Goal: Task Accomplishment & Management: Use online tool/utility

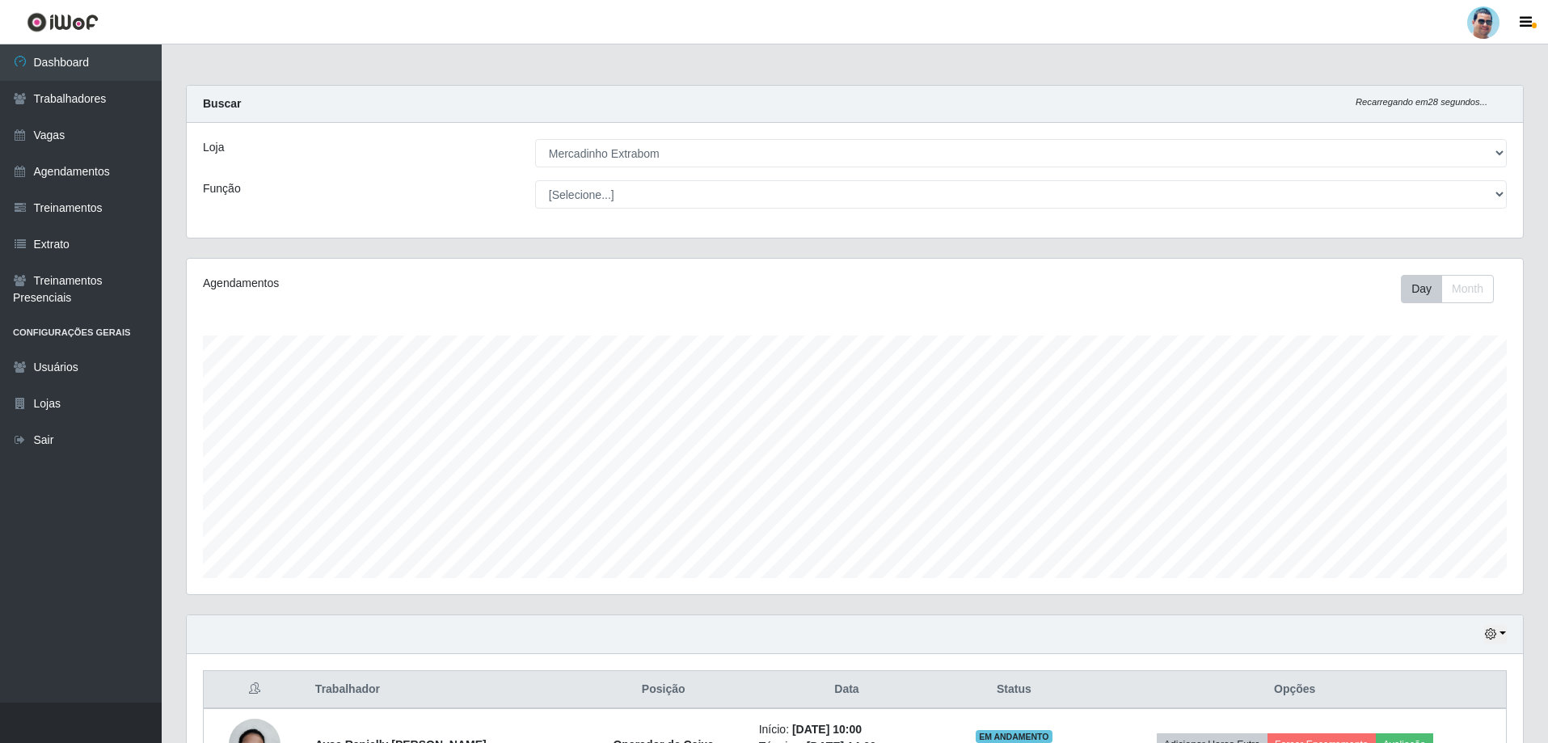
select select "175"
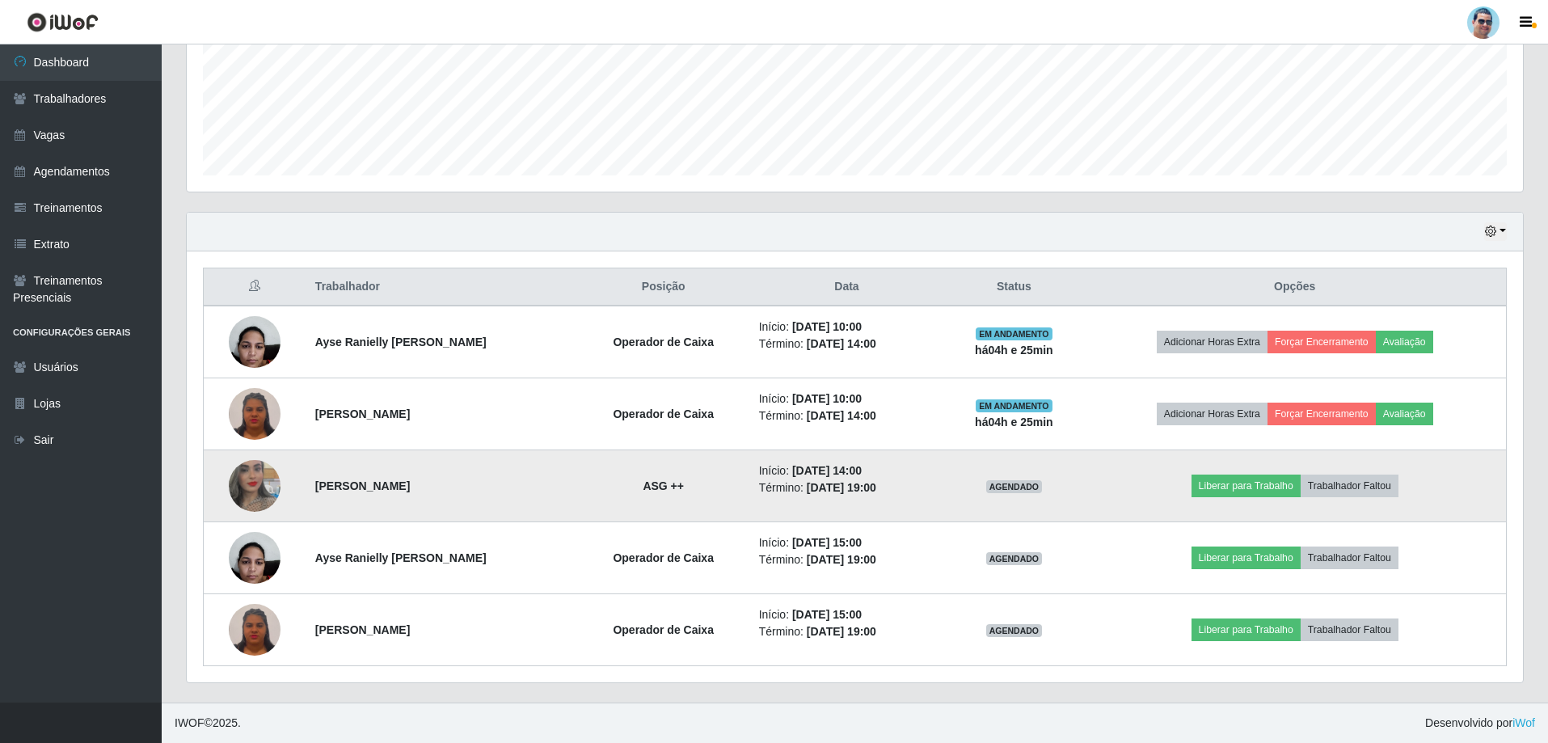
scroll to position [335, 1336]
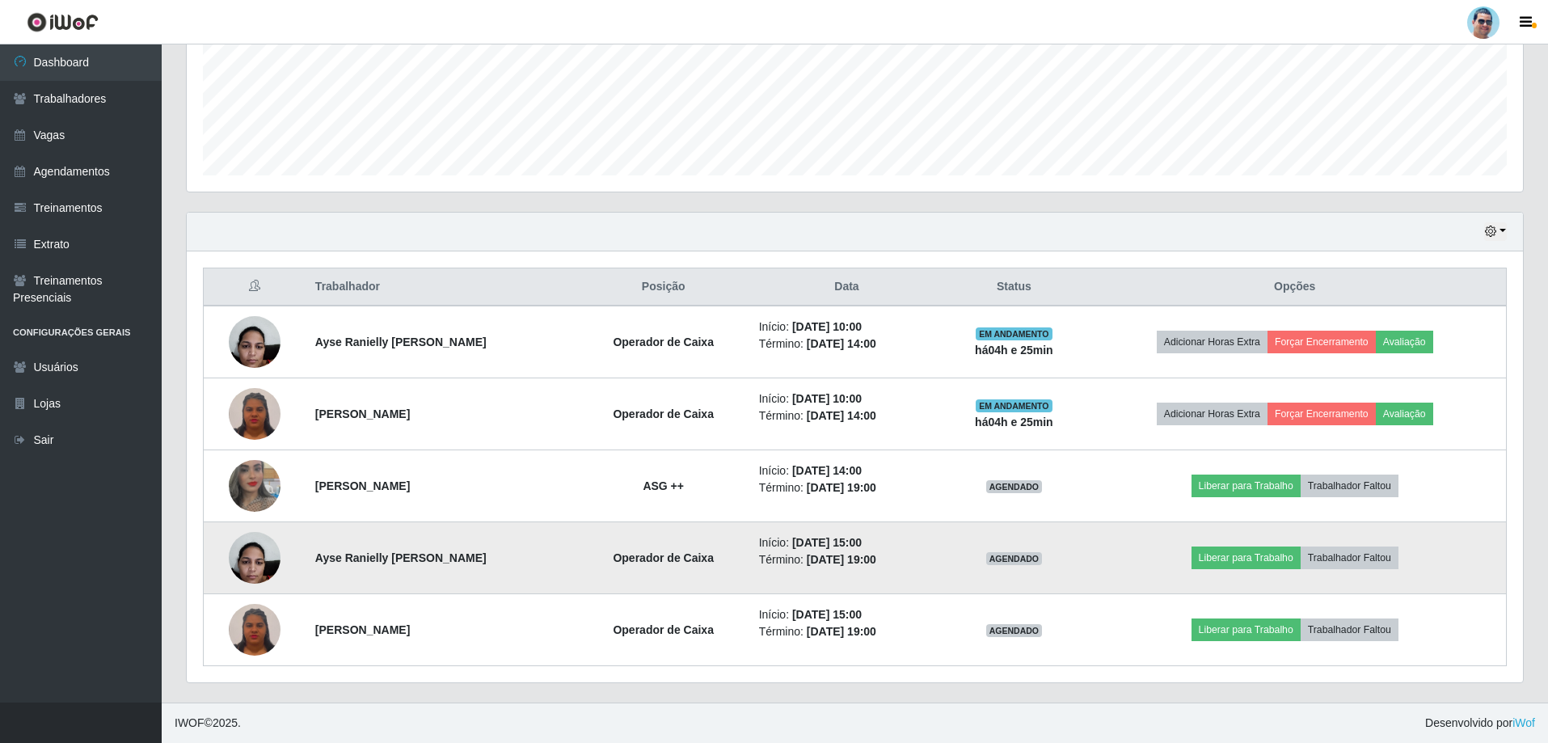
click at [260, 553] on img at bounding box center [255, 557] width 52 height 69
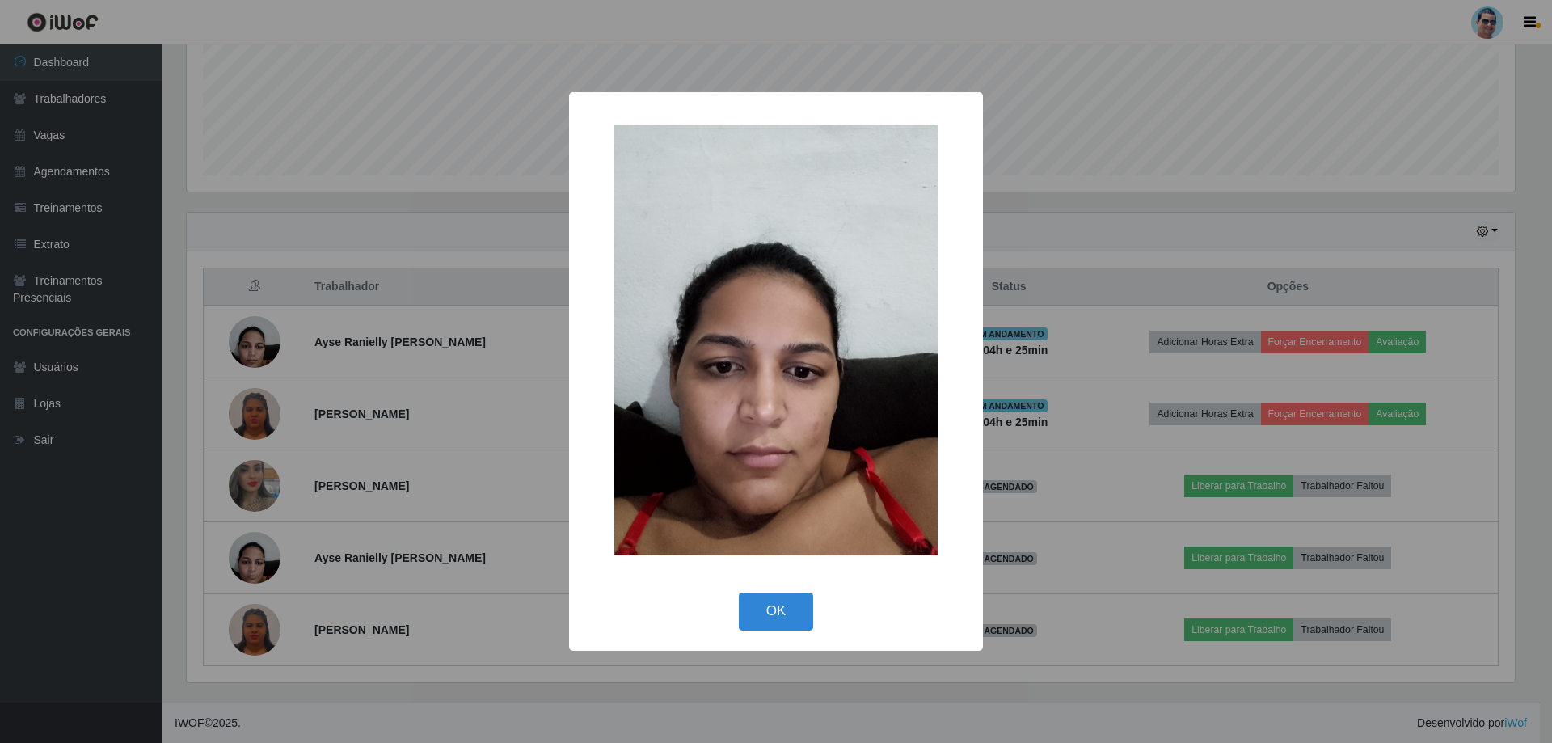
click at [263, 489] on div "× OK Cancel" at bounding box center [776, 371] width 1552 height 743
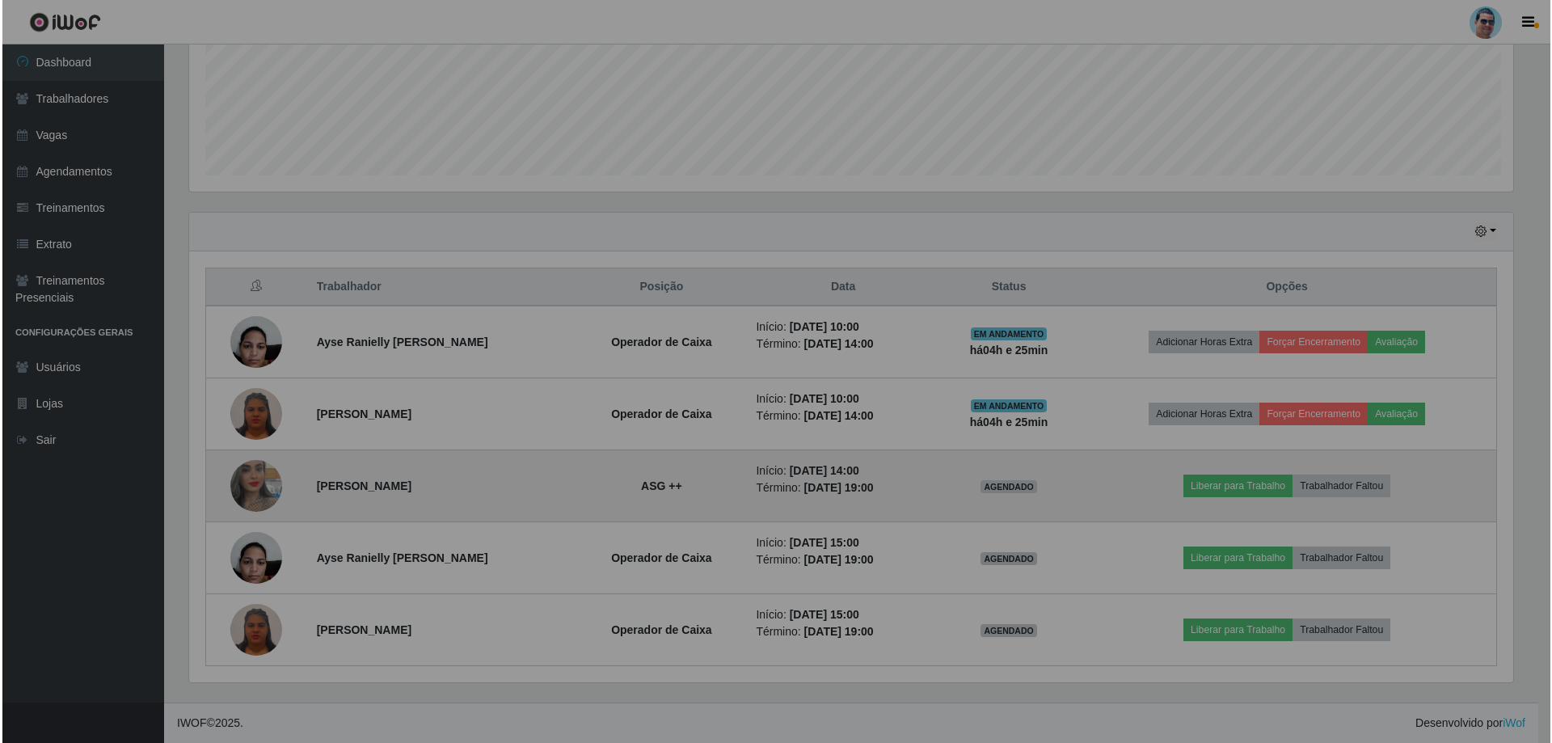
scroll to position [335, 1336]
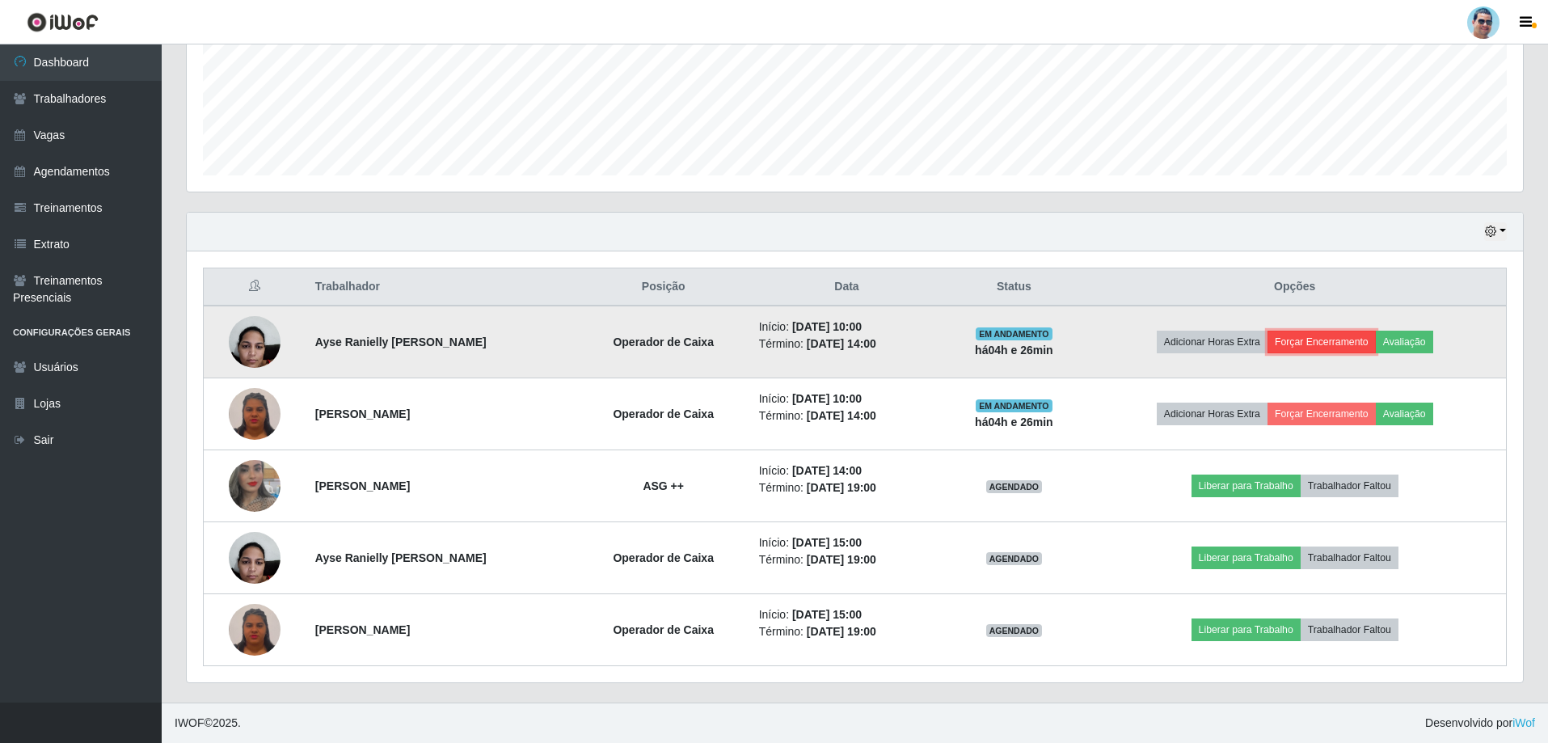
click at [1321, 346] on button "Forçar Encerramento" at bounding box center [1322, 342] width 108 height 23
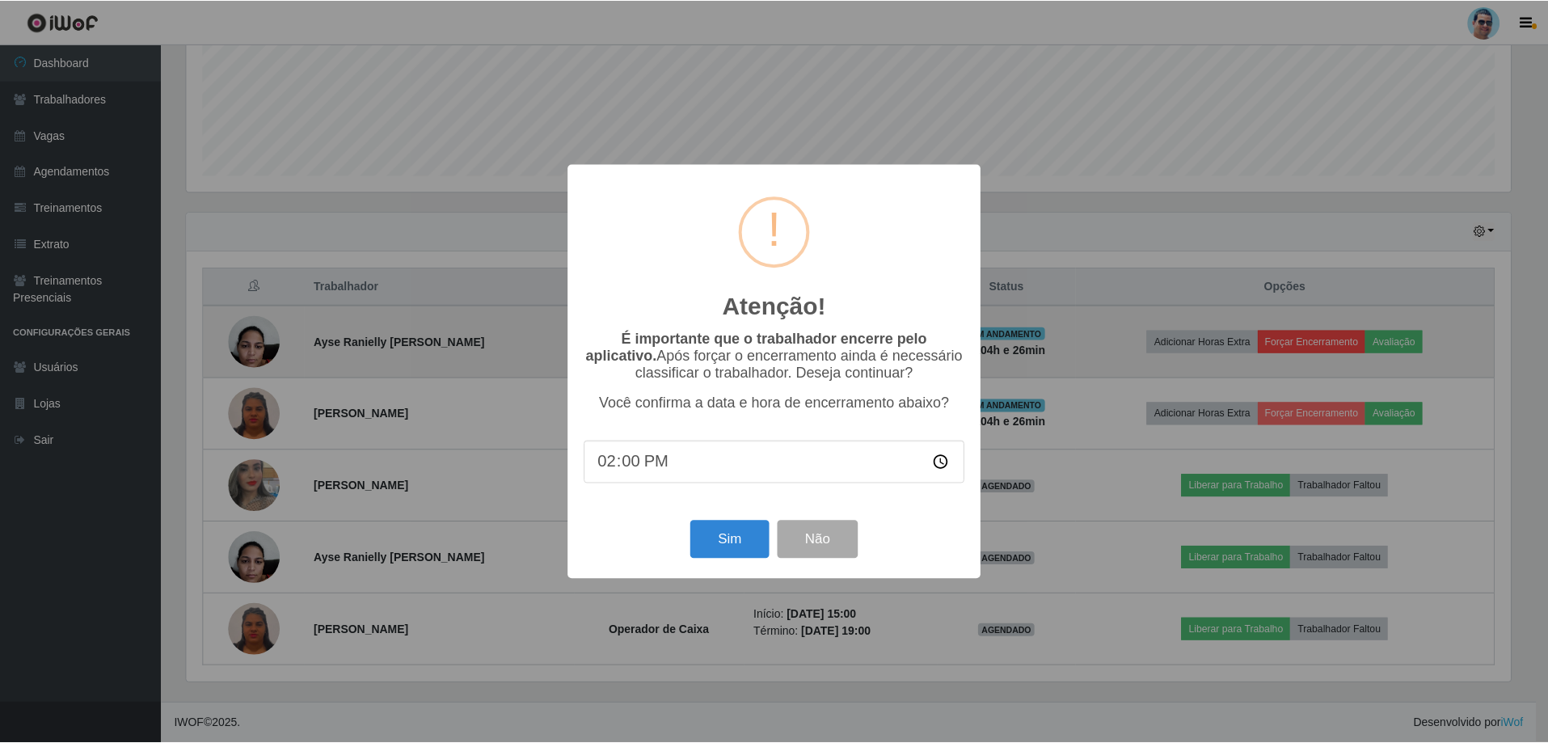
scroll to position [335, 1328]
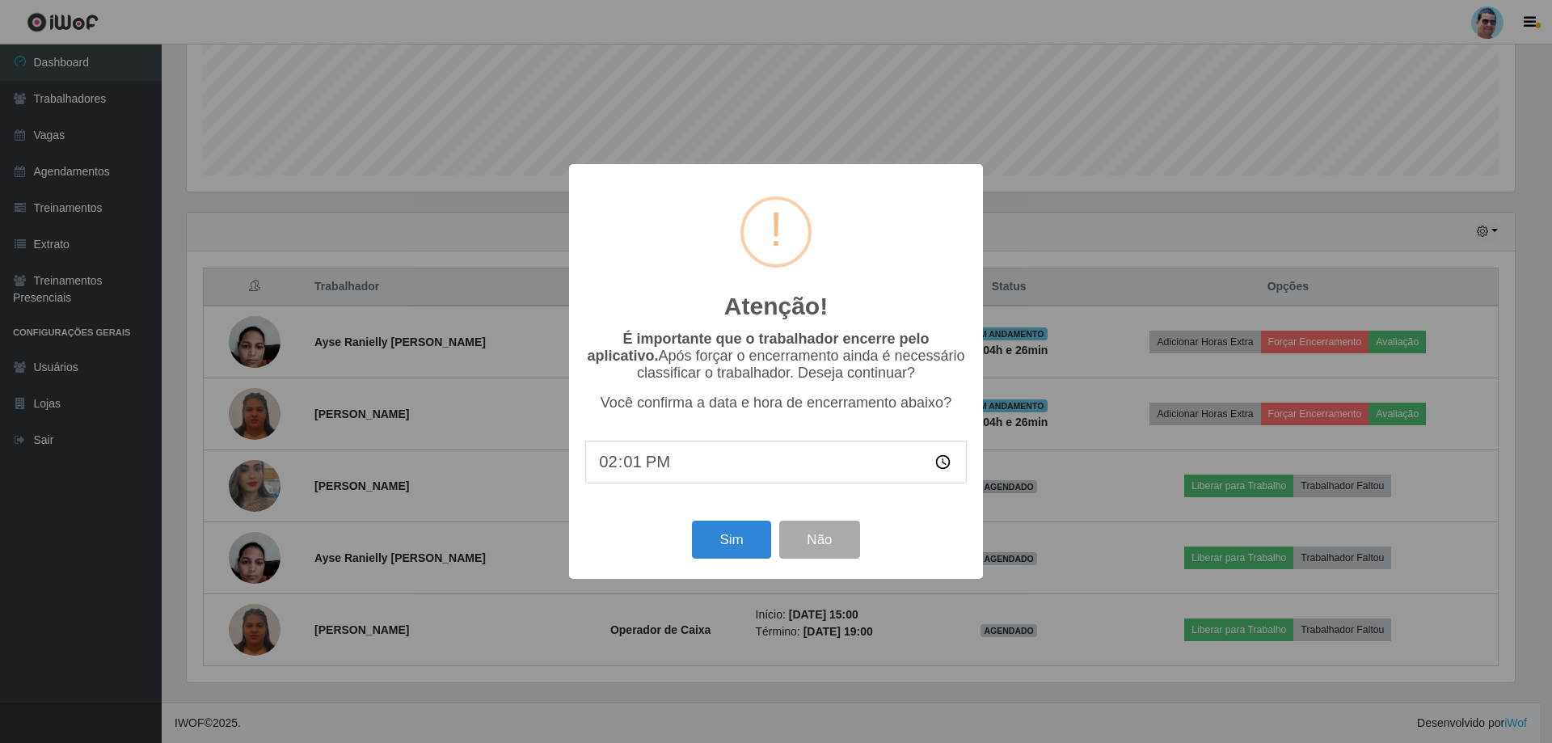
type input "14:10"
click at [699, 554] on button "Sim" at bounding box center [731, 540] width 78 height 38
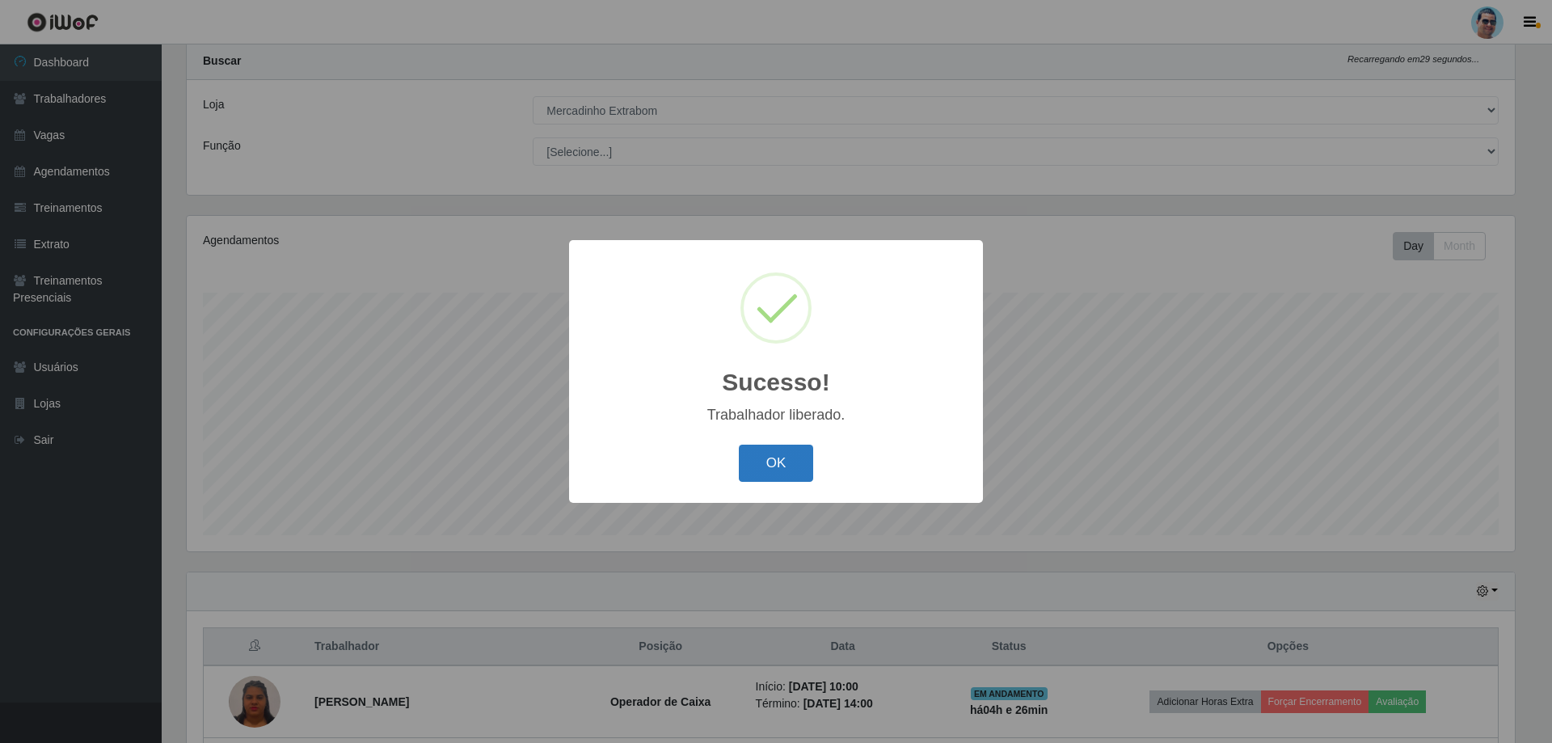
click at [781, 476] on button "OK" at bounding box center [776, 464] width 75 height 38
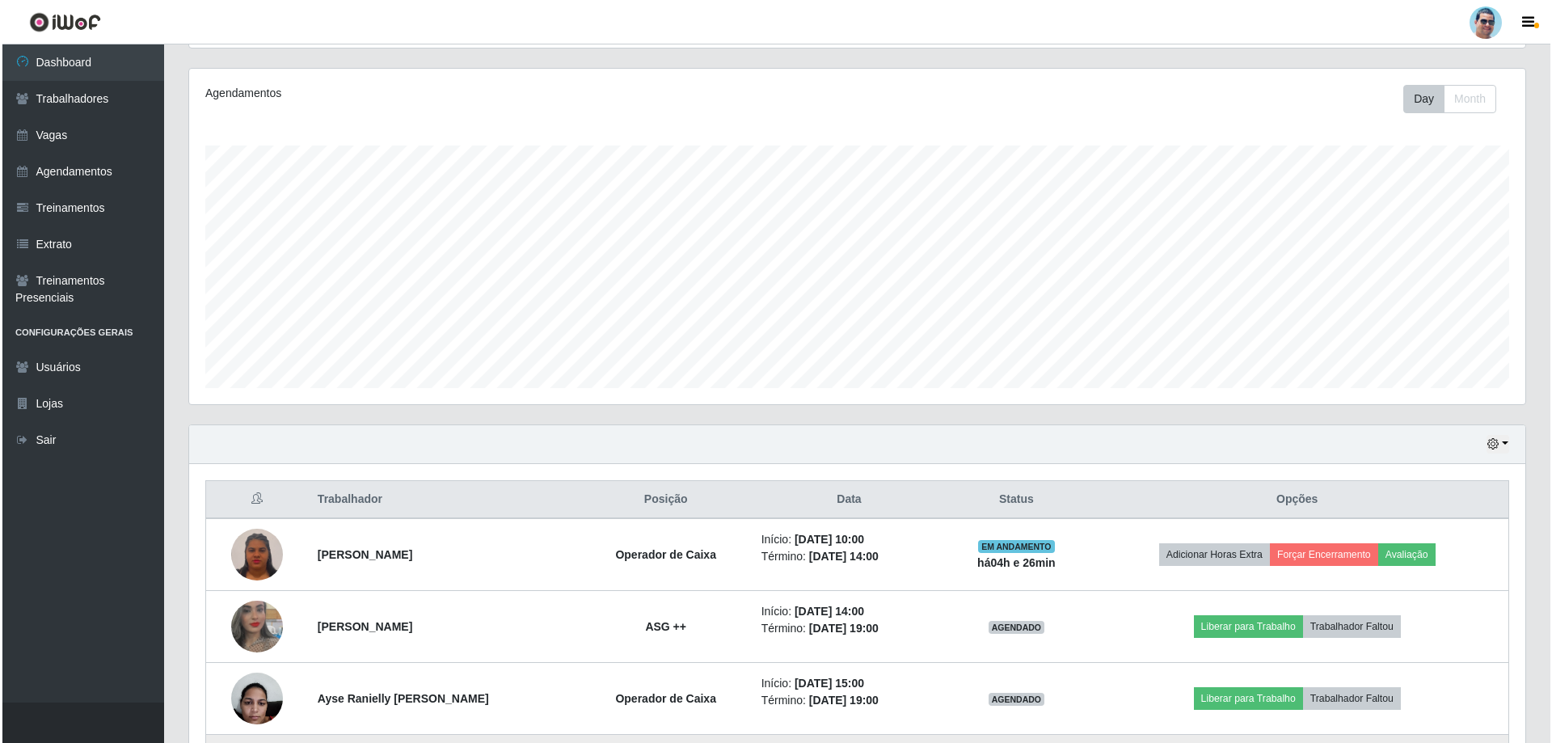
scroll to position [285, 0]
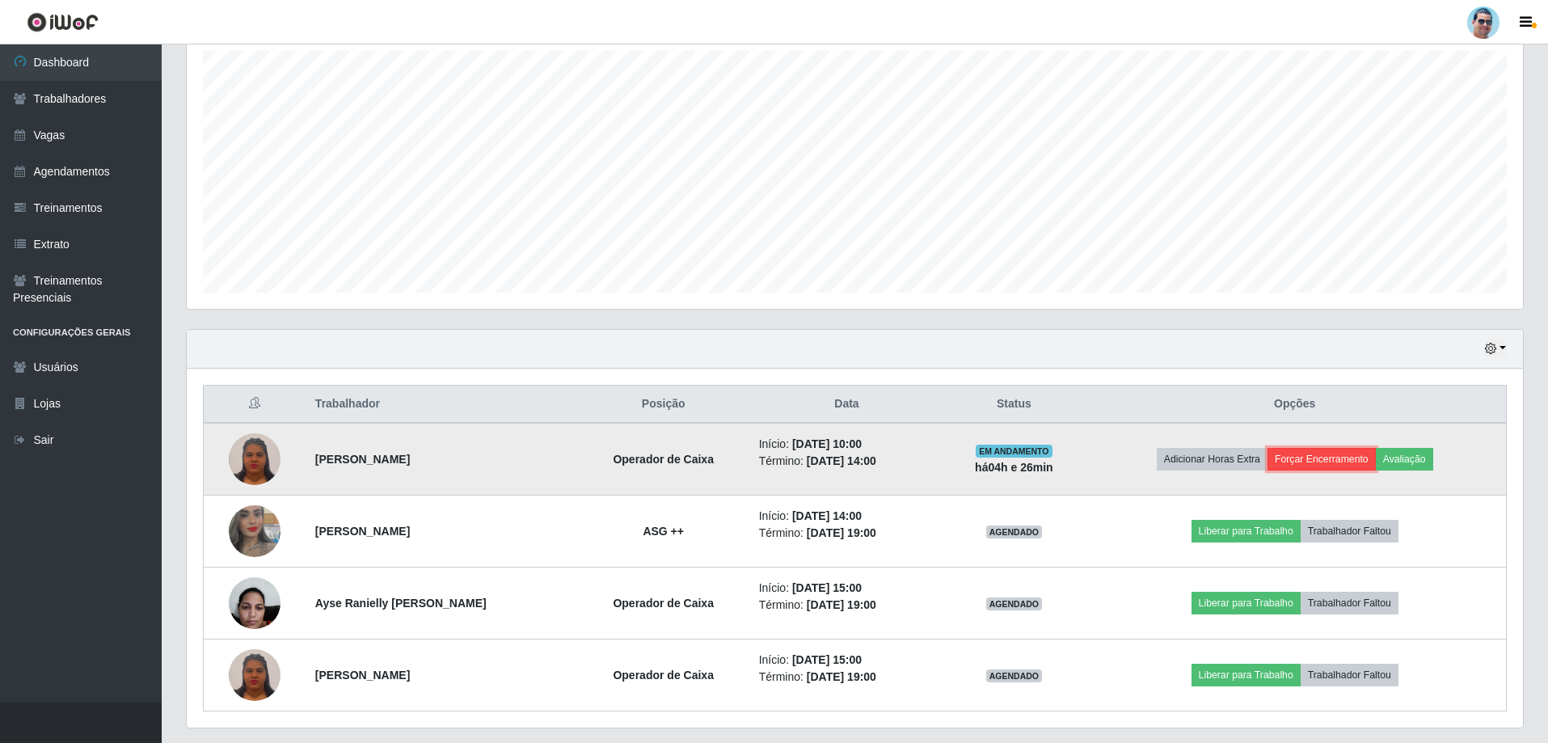
click at [1337, 456] on button "Forçar Encerramento" at bounding box center [1322, 459] width 108 height 23
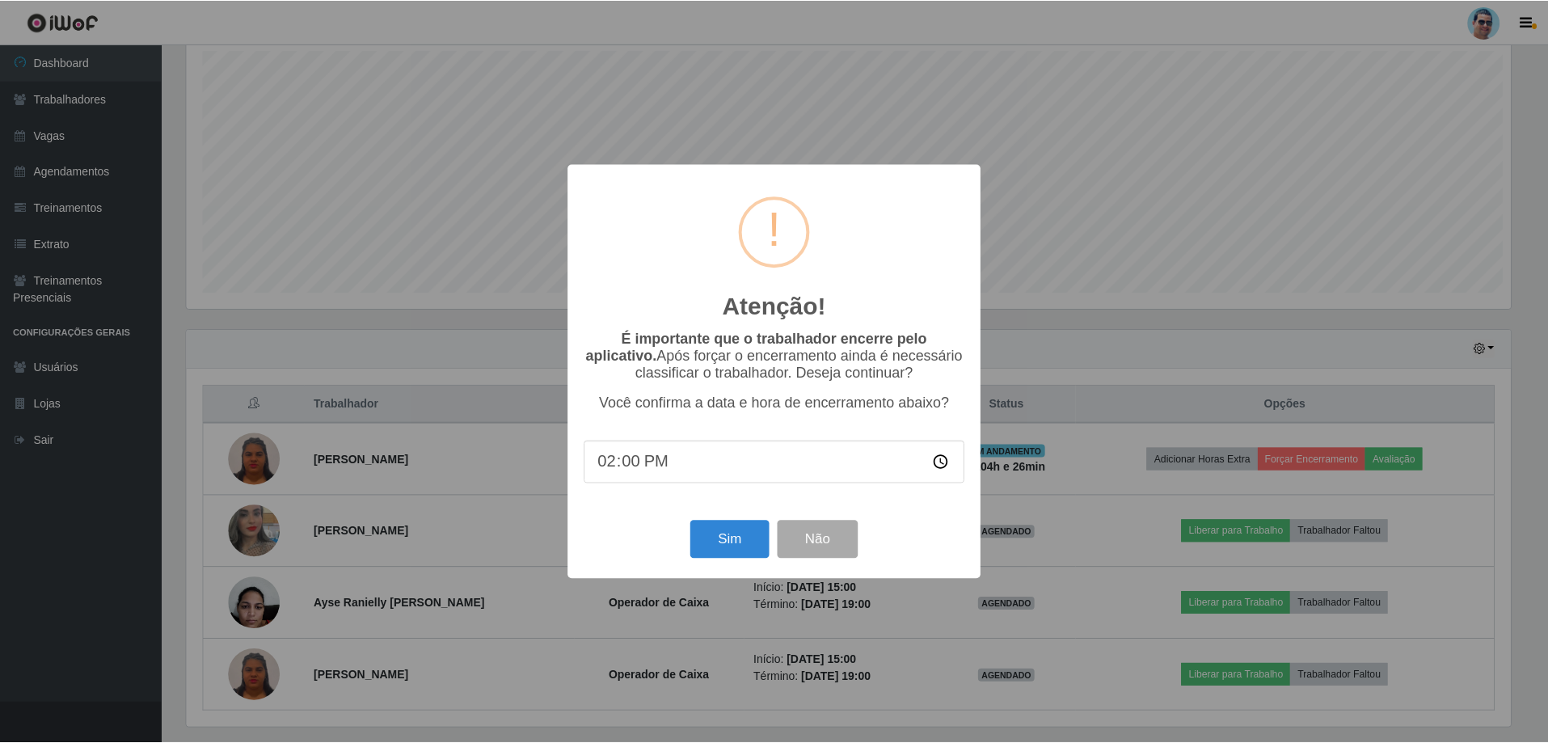
scroll to position [335, 1328]
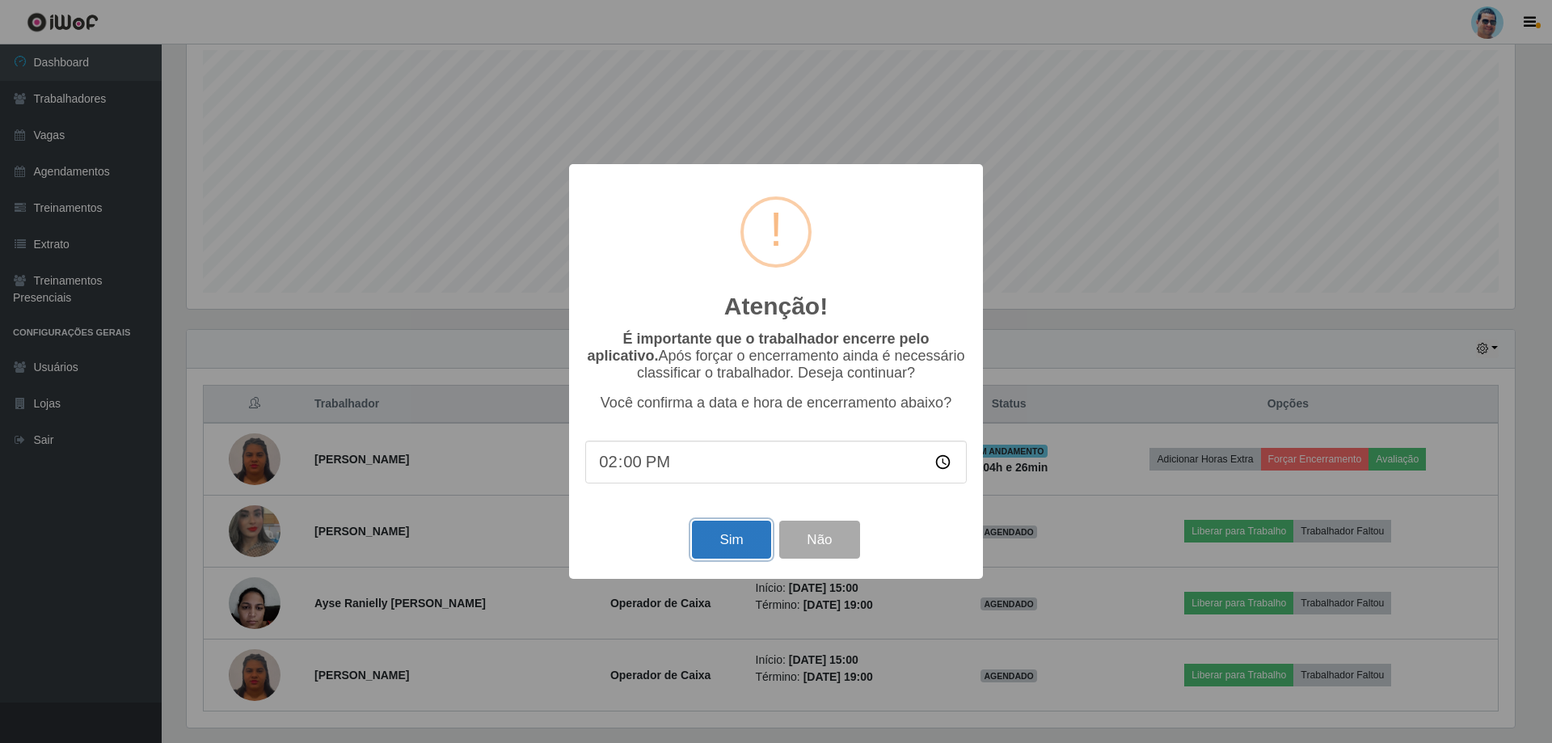
click at [749, 548] on button "Sim" at bounding box center [731, 540] width 78 height 38
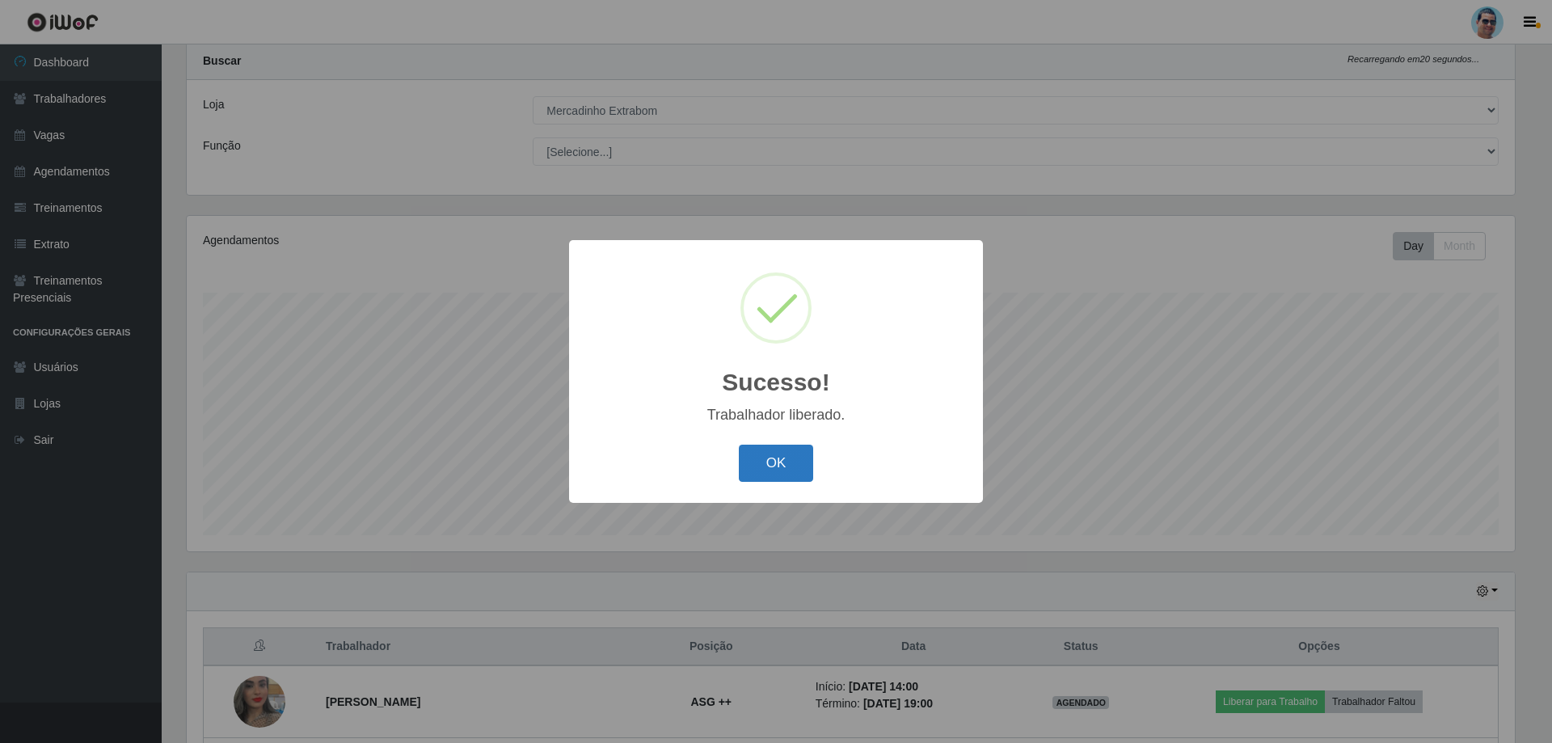
click at [773, 476] on button "OK" at bounding box center [776, 464] width 75 height 38
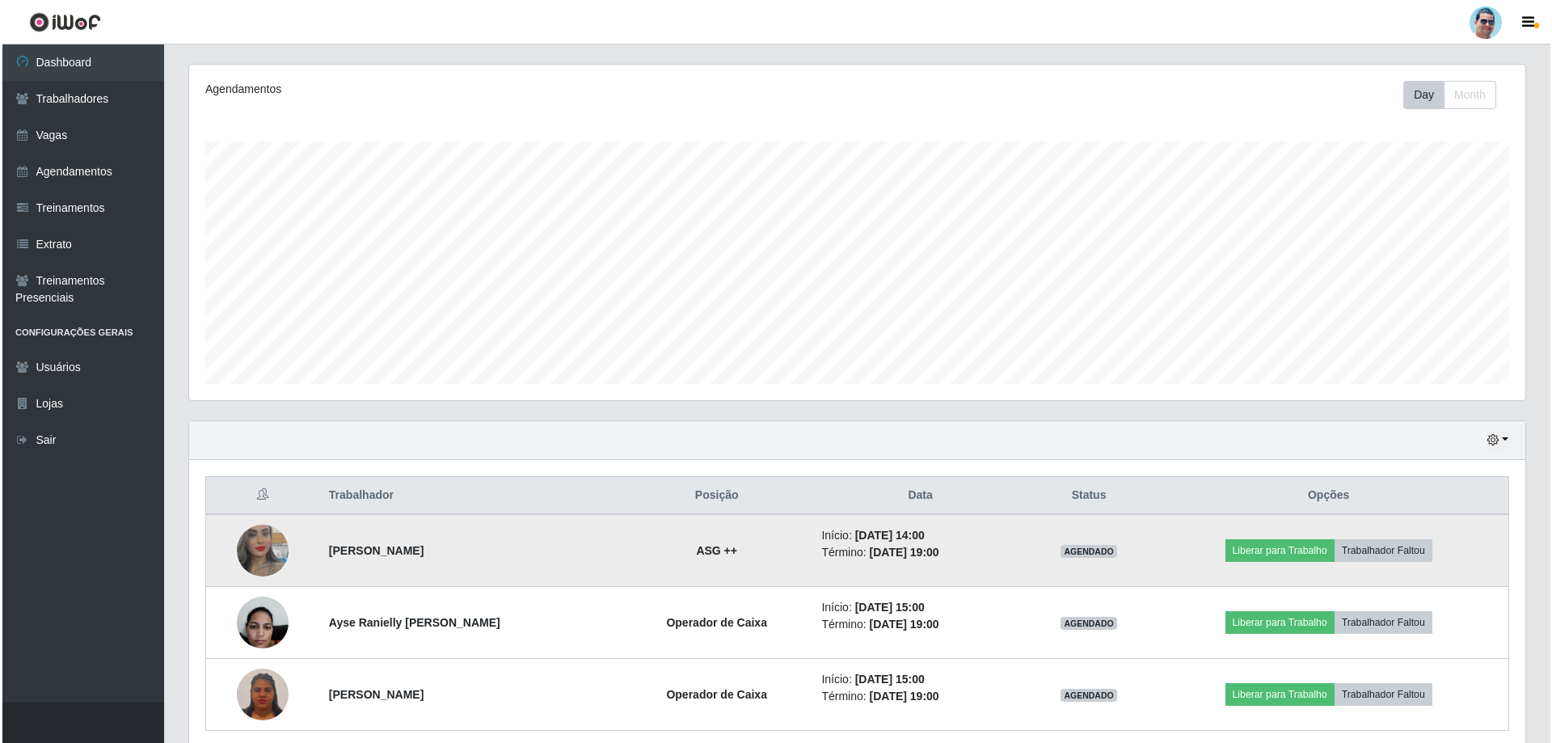
scroll to position [205, 0]
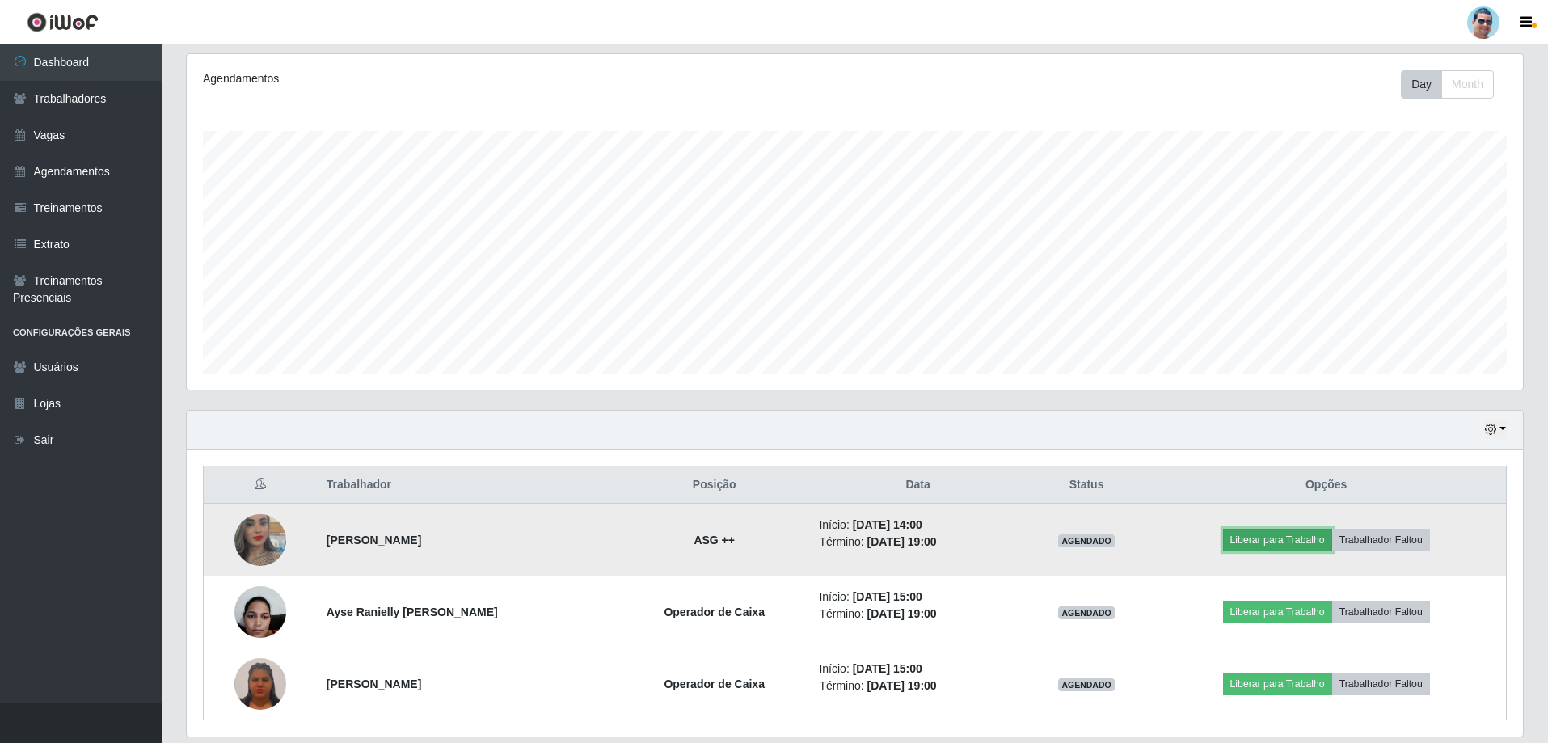
click at [1250, 542] on button "Liberar para Trabalho" at bounding box center [1277, 540] width 109 height 23
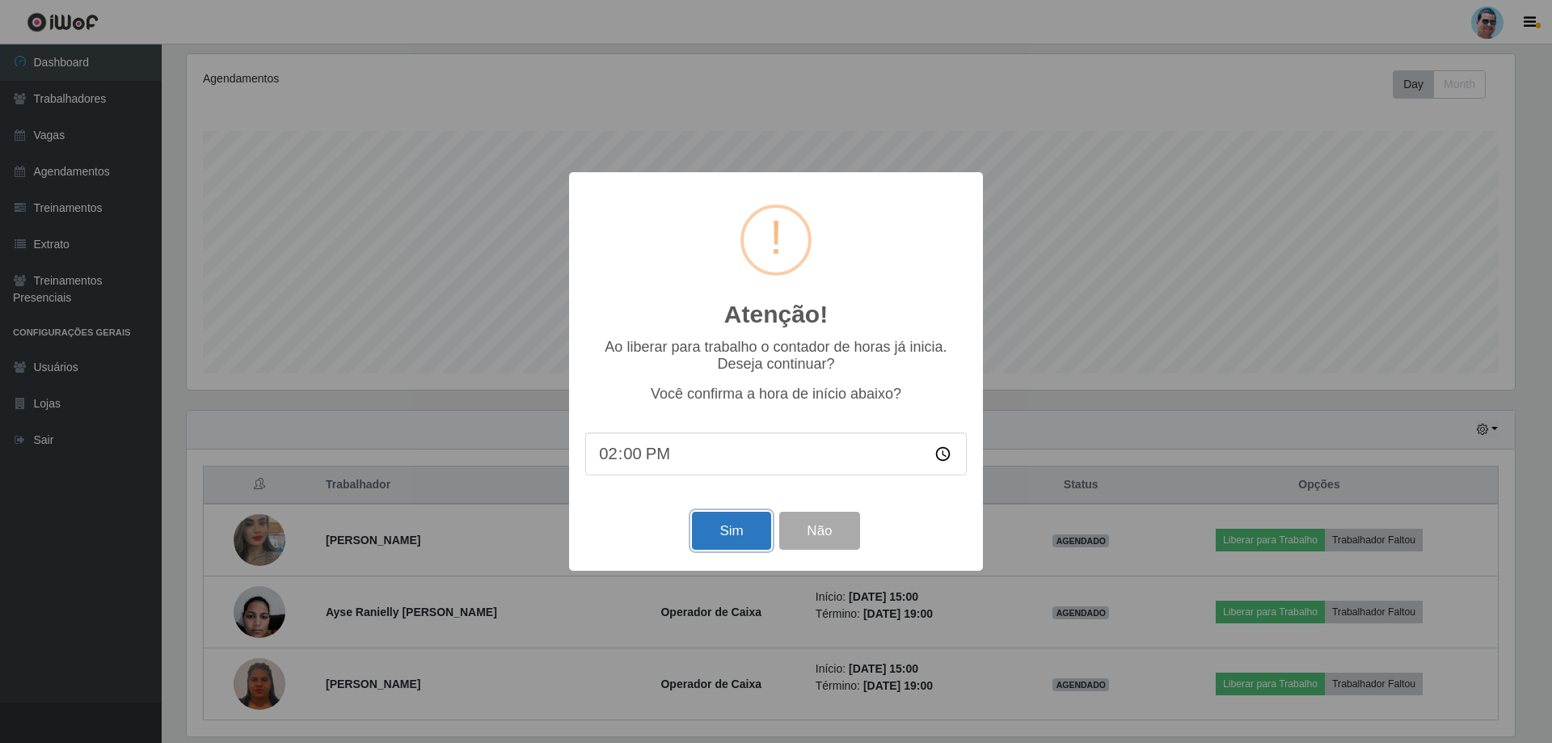
click at [714, 534] on button "Sim" at bounding box center [731, 531] width 78 height 38
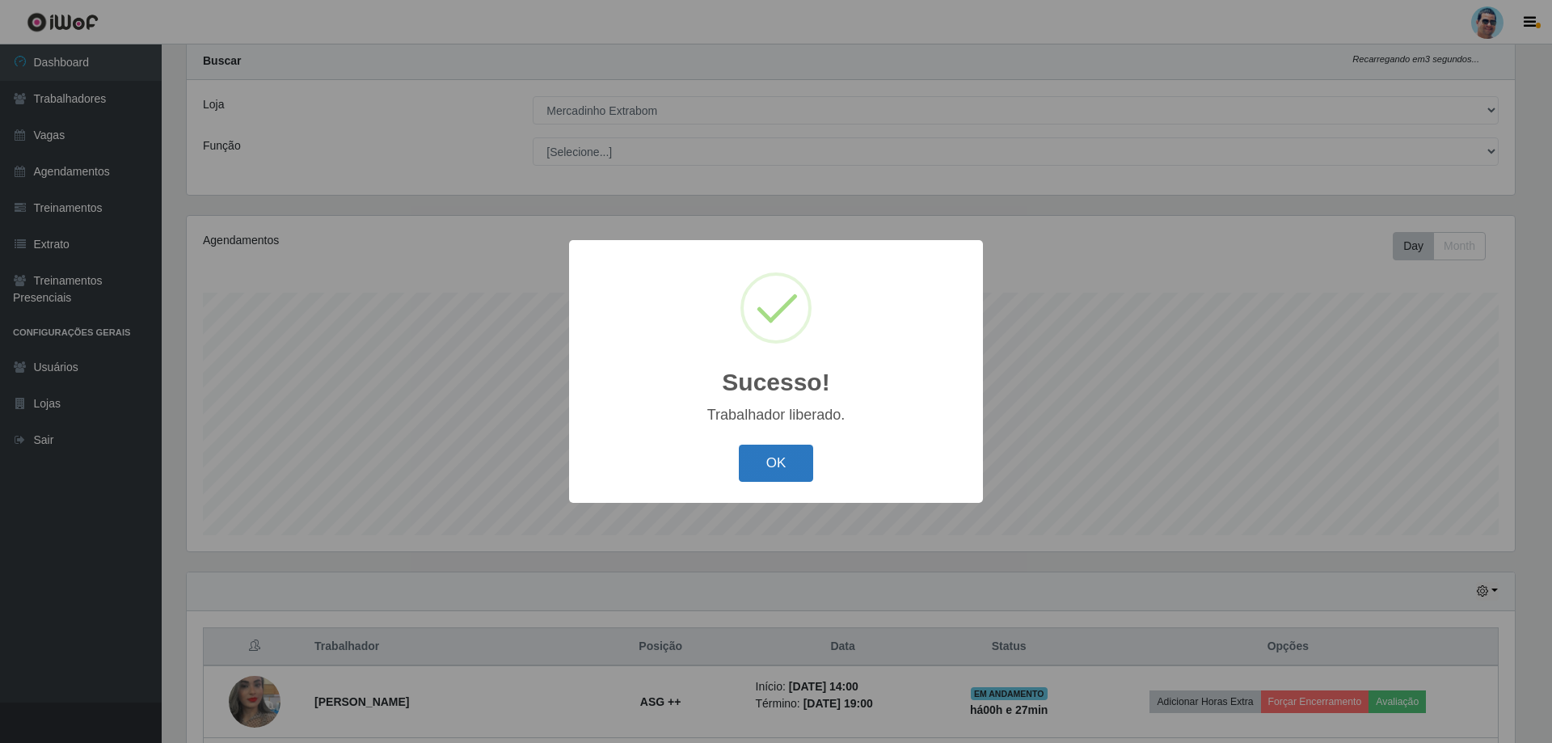
click at [752, 469] on button "OK" at bounding box center [776, 464] width 75 height 38
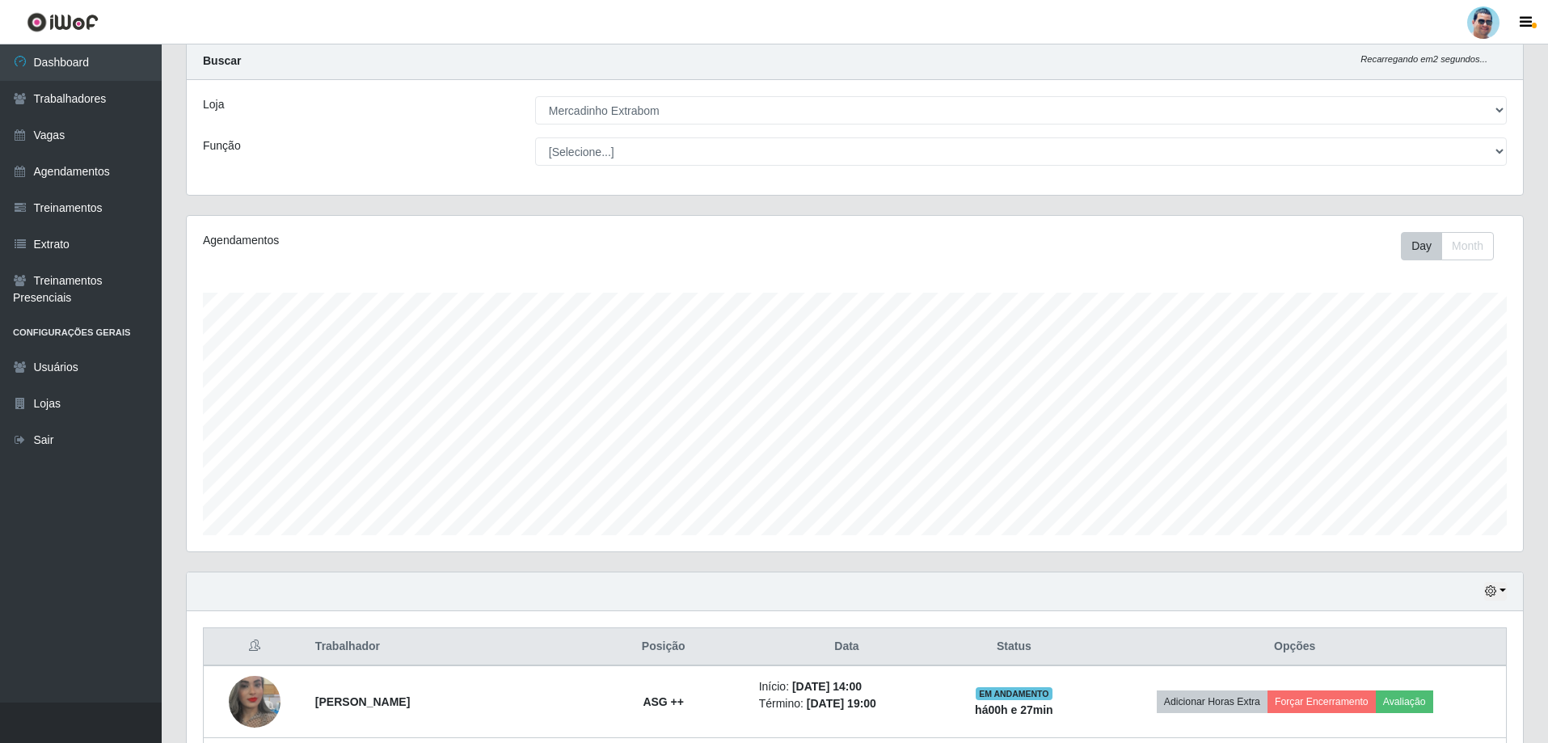
scroll to position [0, 0]
